Goal: Transaction & Acquisition: Purchase product/service

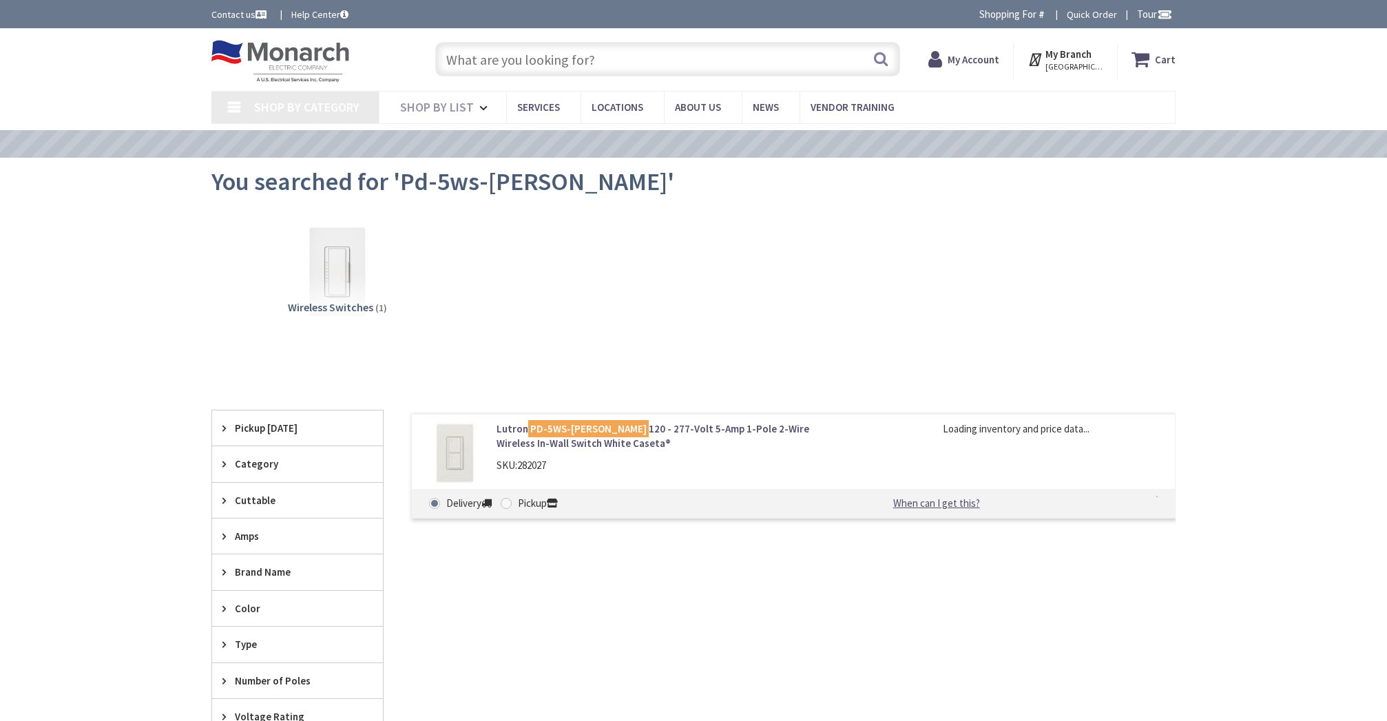
type input "[PERSON_NAME][GEOGRAPHIC_DATA][US_STATE], [GEOGRAPHIC_DATA]"
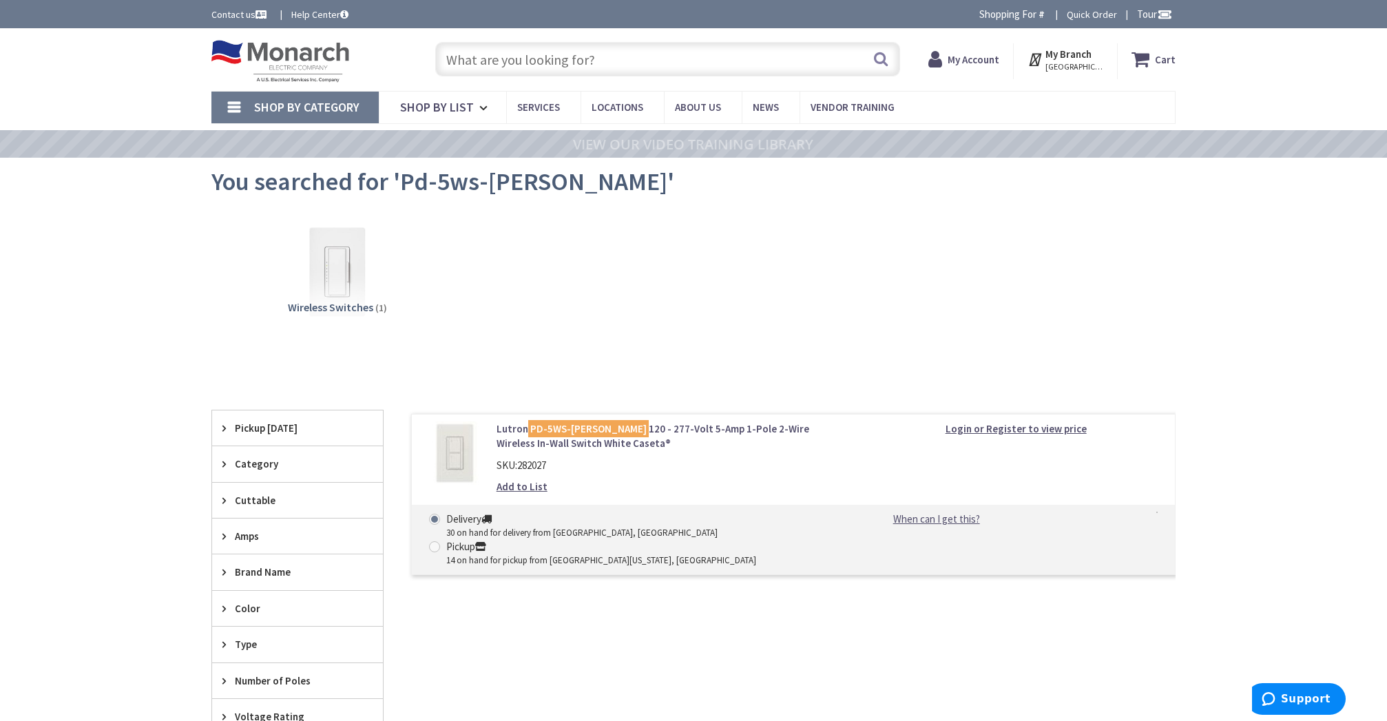
click at [483, 57] on input "text" at bounding box center [667, 59] width 465 height 34
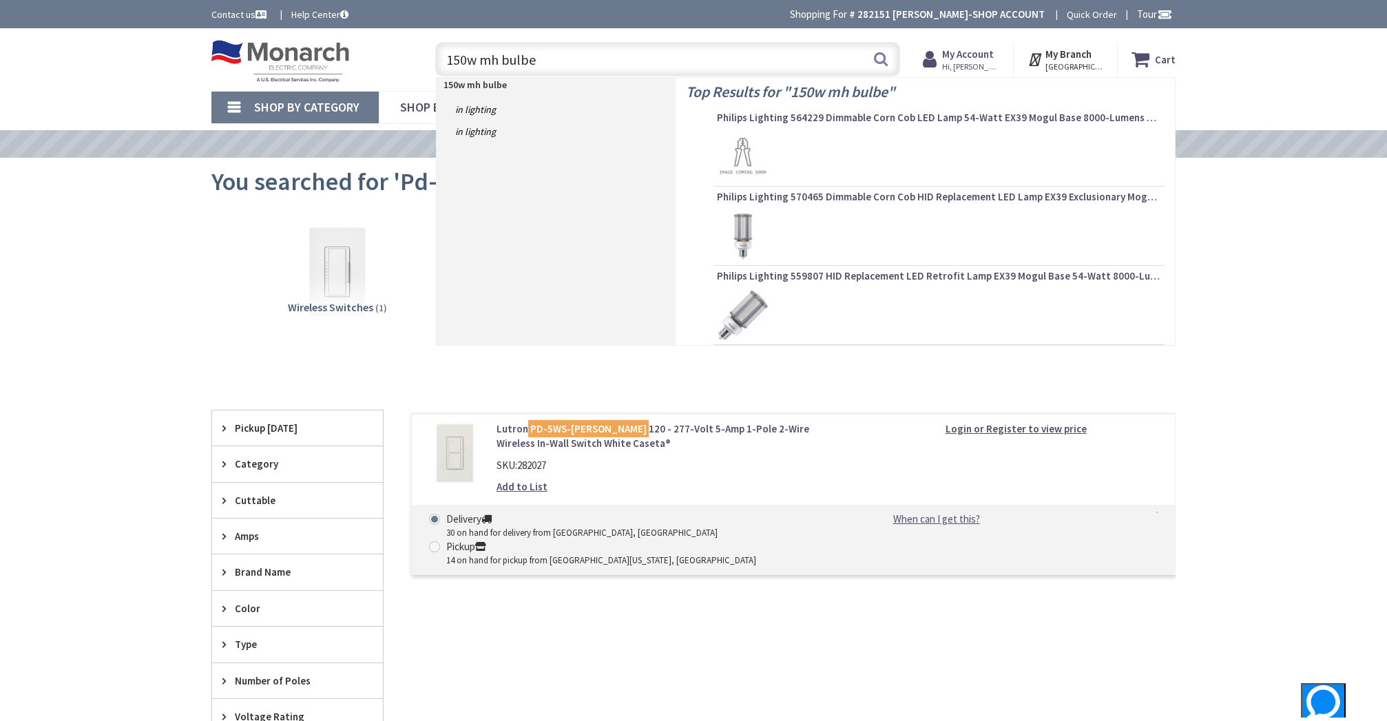
type input "150w mh bulb"
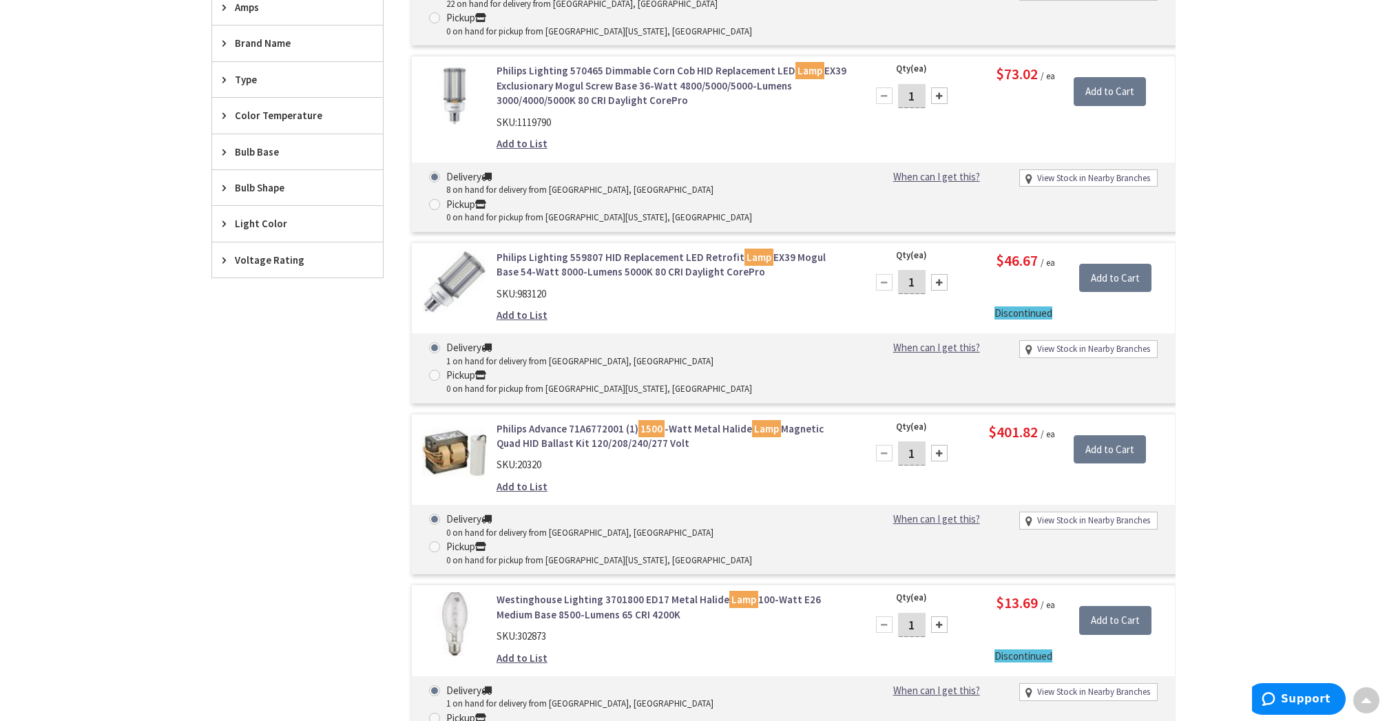
scroll to position [528, 0]
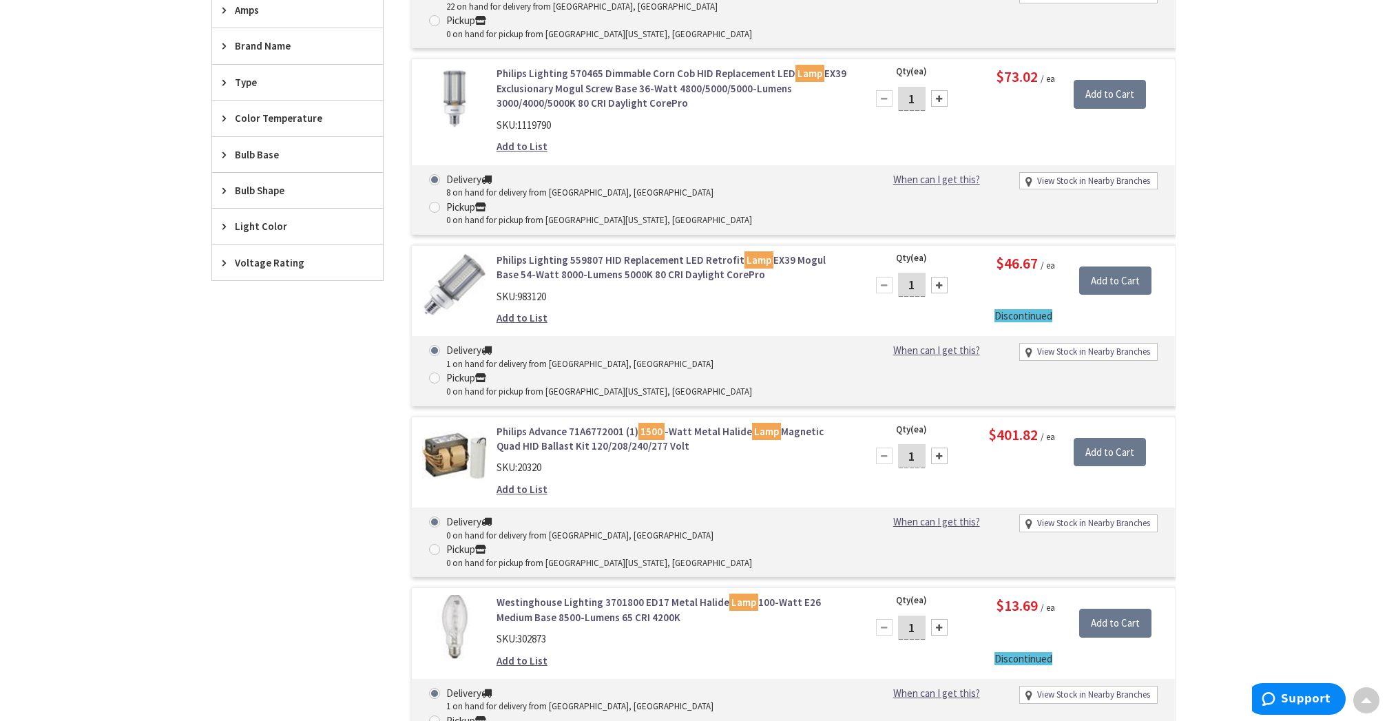
click at [567, 595] on link "Westinghouse Lighting 3701800 ED17 Metal Halide Lamp 100-Watt E26 Medium Base 8…" at bounding box center [672, 610] width 351 height 30
